Goal: Participate in discussion

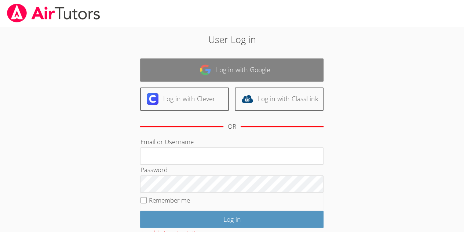
click at [274, 68] on link "Log in with Google" at bounding box center [232, 69] width 184 height 23
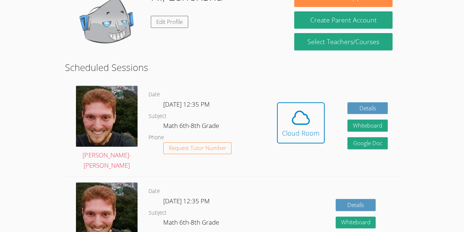
scroll to position [133, 0]
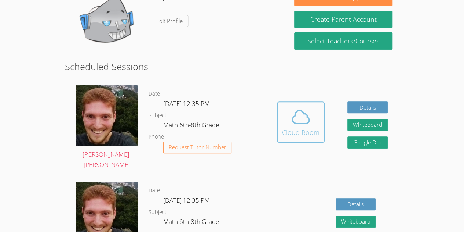
click at [313, 121] on span at bounding box center [300, 116] width 37 height 21
click at [302, 132] on div "Cloud Room" at bounding box center [300, 132] width 37 height 10
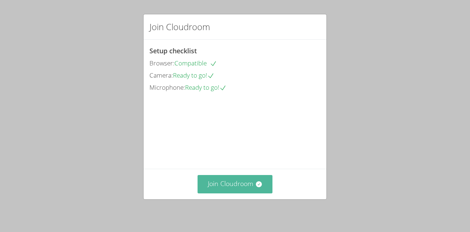
click at [244, 180] on button "Join Cloudroom" at bounding box center [234, 184] width 75 height 18
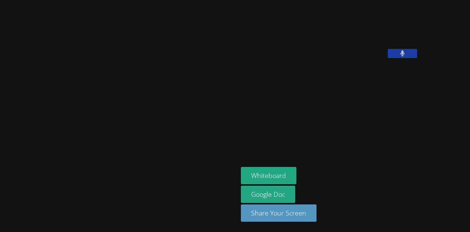
click at [400, 57] on icon at bounding box center [402, 53] width 5 height 6
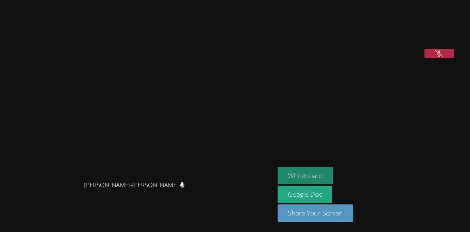
click at [333, 174] on button "Whiteboard" at bounding box center [304, 175] width 55 height 17
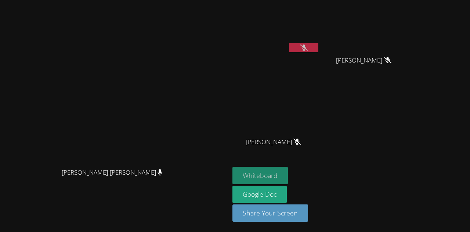
click at [288, 178] on button "Whiteboard" at bounding box center [259, 175] width 55 height 17
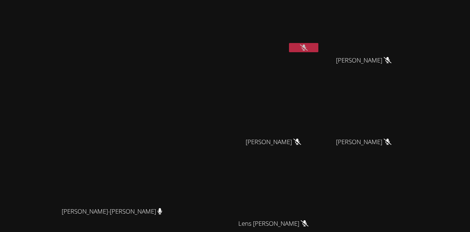
drag, startPoint x: 280, startPoint y: 97, endPoint x: 266, endPoint y: 122, distance: 28.1
click at [229, 122] on main "Vincent Astray-Caneda Vincent Astray-Caneda" at bounding box center [114, 154] width 229 height 309
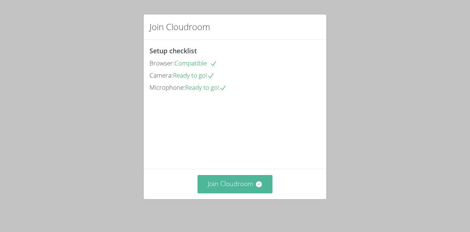
click at [255, 186] on icon at bounding box center [258, 184] width 6 height 6
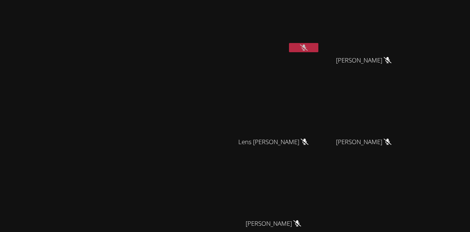
drag, startPoint x: 327, startPoint y: 127, endPoint x: 274, endPoint y: 152, distance: 58.1
click at [274, 152] on div "Vincent Astray-Caneda Lehensha Morose Amanda Vieira Ramos Amanda Vieira Ramos L…" at bounding box center [235, 116] width 470 height 232
click at [314, 109] on video at bounding box center [275, 108] width 87 height 49
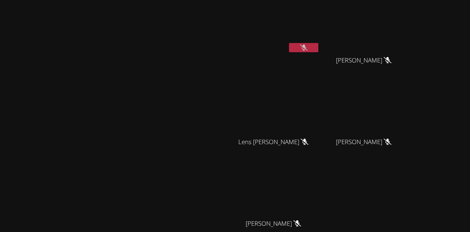
click at [314, 109] on video at bounding box center [275, 108] width 87 height 49
click at [314, 110] on video at bounding box center [275, 108] width 87 height 49
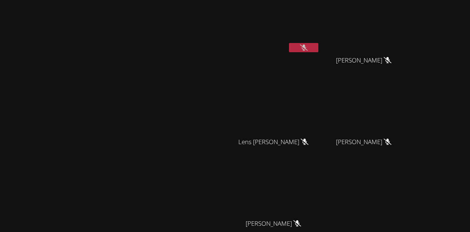
click at [314, 110] on video at bounding box center [275, 108] width 87 height 49
drag, startPoint x: 314, startPoint y: 110, endPoint x: 252, endPoint y: 132, distance: 65.7
click at [252, 132] on div "Vincent Astray-Caneda Lehensha Morose Amanda Vieira Ramos Amanda Vieira Ramos L…" at bounding box center [235, 116] width 470 height 232
click at [318, 46] on button at bounding box center [303, 47] width 29 height 9
click at [318, 45] on button at bounding box center [303, 47] width 29 height 9
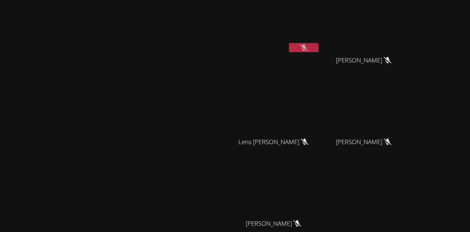
click at [320, 134] on div "Lens Francois" at bounding box center [275, 148] width 87 height 29
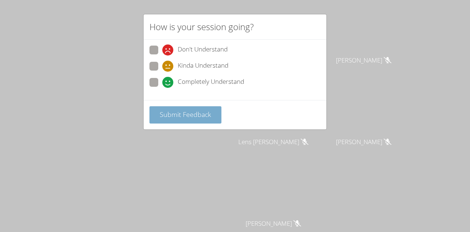
click at [199, 116] on span "Submit Feedback" at bounding box center [185, 114] width 51 height 9
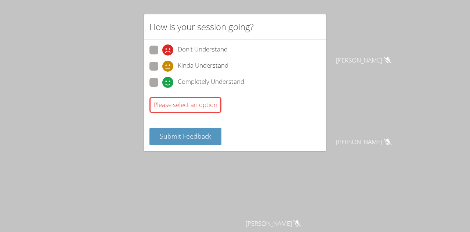
click at [162, 88] on span at bounding box center [162, 88] width 0 height 0
click at [162, 80] on input "Completely Understand" at bounding box center [165, 81] width 6 height 6
radio input "true"
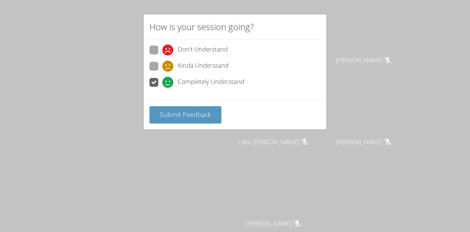
click at [162, 72] on span at bounding box center [162, 72] width 0 height 0
click at [162, 67] on input "Kinda Understand" at bounding box center [165, 65] width 6 height 6
radio input "true"
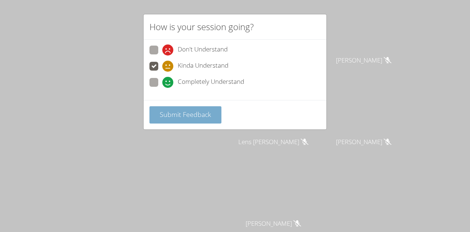
click at [164, 115] on span "Submit Feedback" at bounding box center [185, 114] width 51 height 9
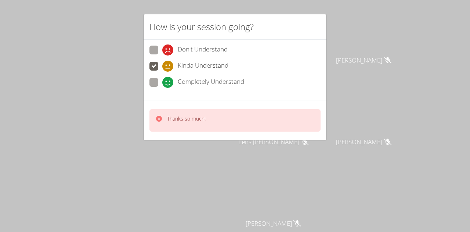
click at [164, 115] on div "Thanks so much!" at bounding box center [180, 120] width 50 height 11
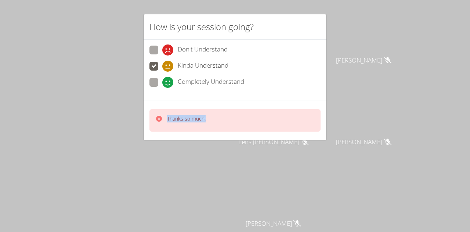
click at [164, 115] on div "Thanks so much!" at bounding box center [180, 120] width 50 height 11
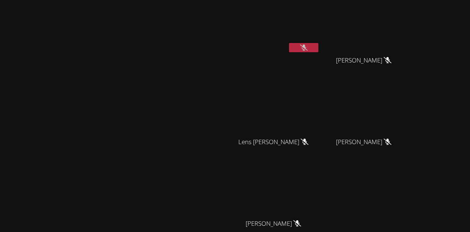
click at [164, 115] on video at bounding box center [115, 140] width 110 height 126
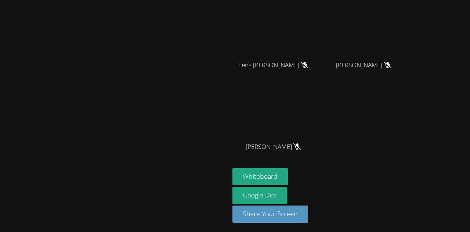
click at [164, 115] on video at bounding box center [115, 63] width 110 height 126
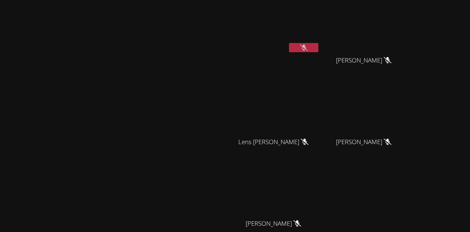
click at [308, 48] on icon at bounding box center [304, 47] width 8 height 6
click at [306, 48] on icon at bounding box center [303, 47] width 5 height 6
drag, startPoint x: 357, startPoint y: 48, endPoint x: 352, endPoint y: 46, distance: 5.6
click at [308, 46] on icon at bounding box center [304, 47] width 8 height 6
click at [318, 46] on button at bounding box center [303, 47] width 29 height 9
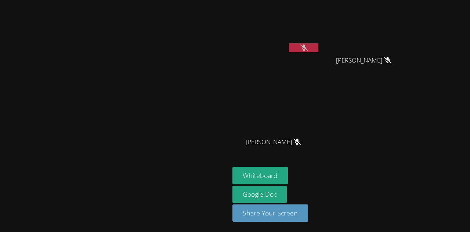
click at [308, 50] on icon at bounding box center [304, 47] width 8 height 6
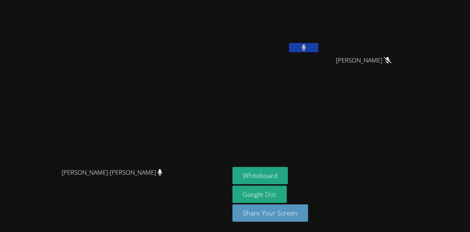
click at [306, 49] on icon at bounding box center [303, 47] width 5 height 6
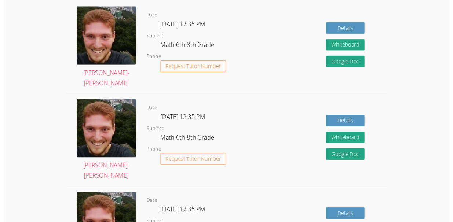
scroll to position [186, 0]
